Goal: Transaction & Acquisition: Purchase product/service

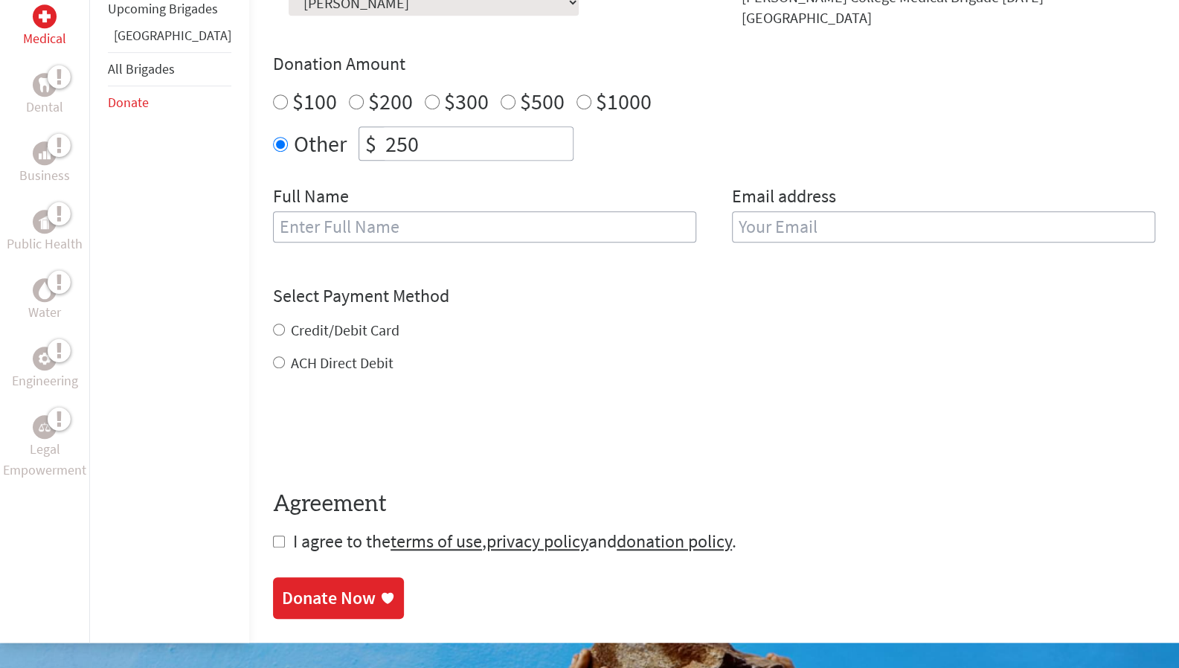
scroll to position [532, 0]
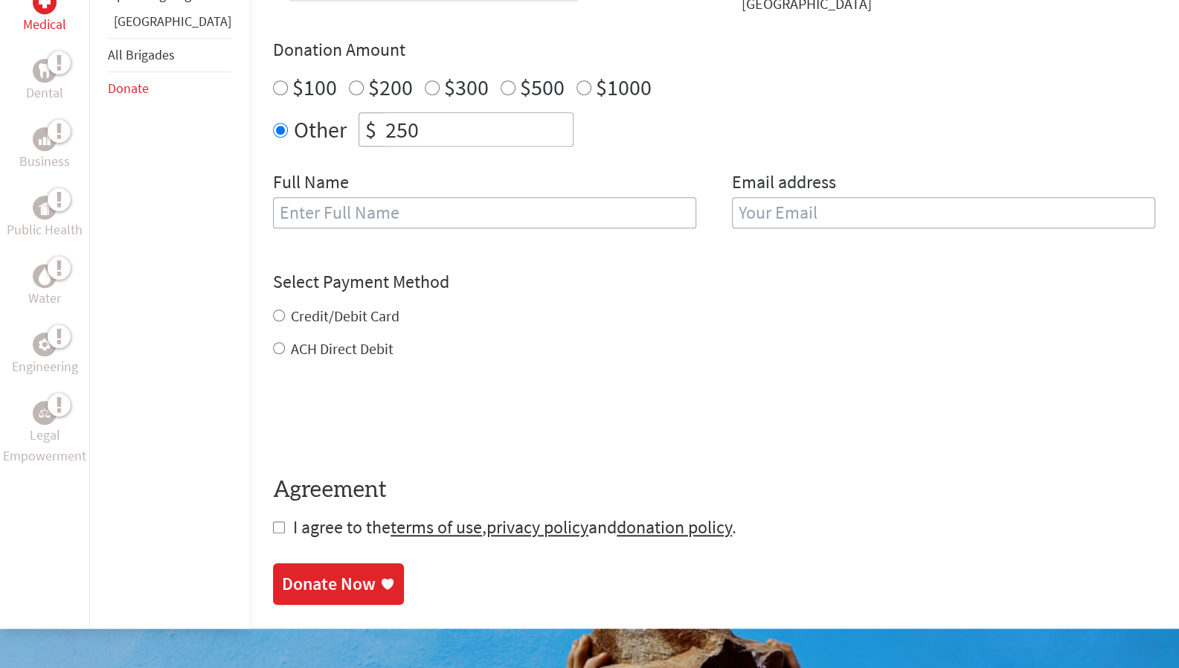
click at [345, 306] on label "Credit/Debit Card" at bounding box center [345, 315] width 109 height 19
click at [285, 309] on input "Credit/Debit Card" at bounding box center [279, 315] width 12 height 12
radio input "true"
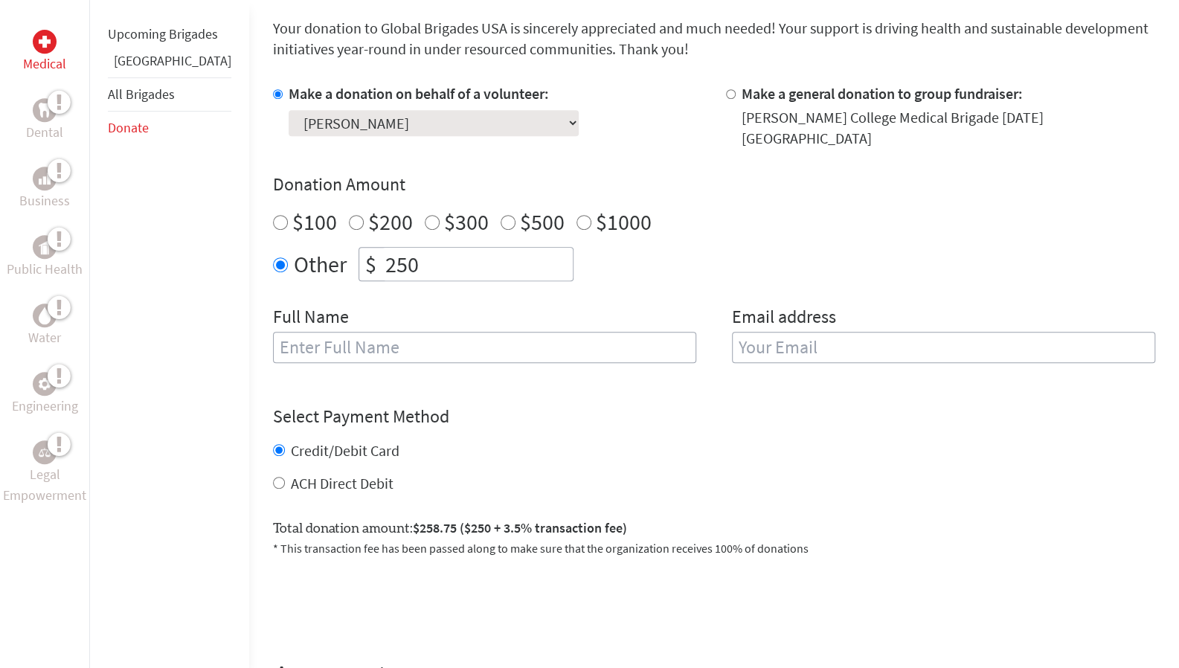
scroll to position [412, 0]
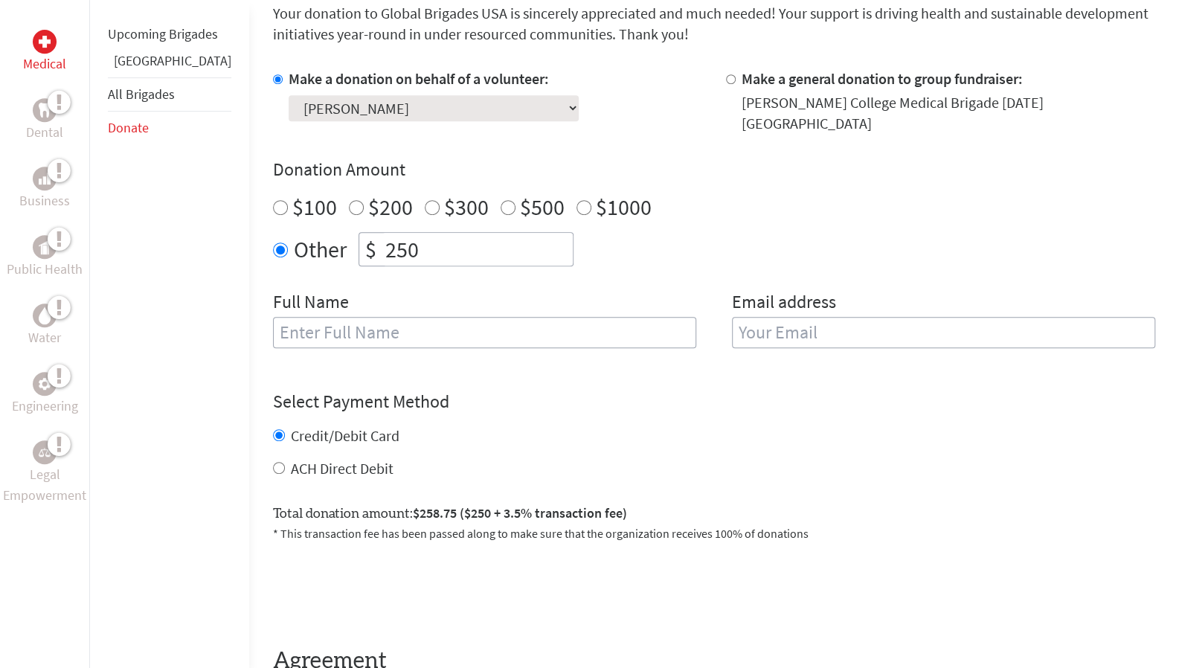
click at [489, 317] on input "text" at bounding box center [484, 332] width 423 height 31
type input "[PERSON_NAME]"
click at [836, 322] on input "email" at bounding box center [943, 332] width 423 height 31
type input "[EMAIL_ADDRESS][DOMAIN_NAME]"
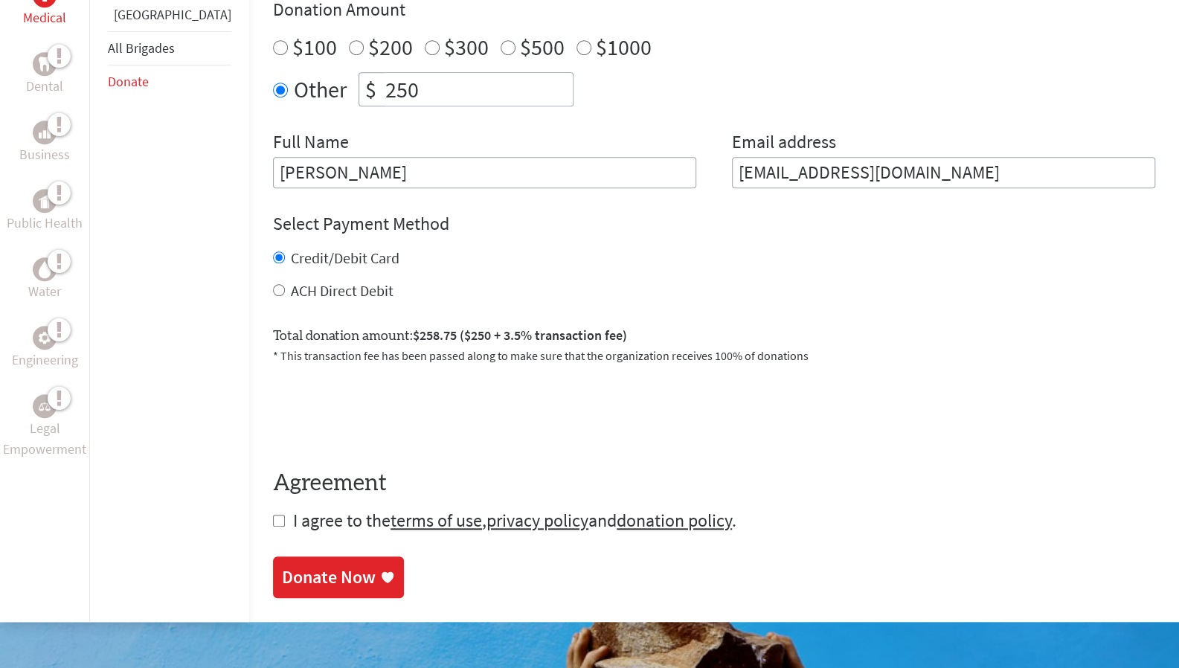
scroll to position [585, 0]
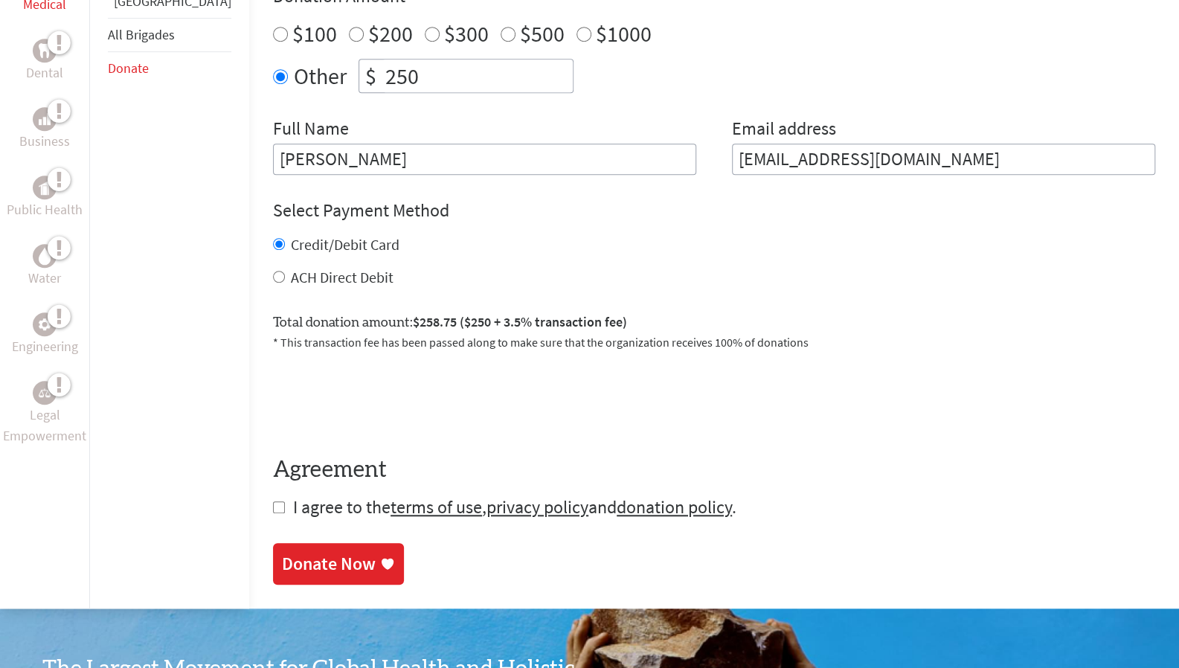
click at [273, 501] on input "checkbox" at bounding box center [279, 507] width 12 height 12
checkbox input "true"
click at [312, 557] on div "Donate Now" at bounding box center [329, 565] width 94 height 24
